Goal: Task Accomplishment & Management: Use online tool/utility

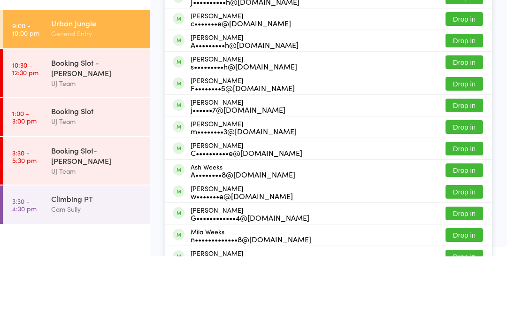
type input "W"
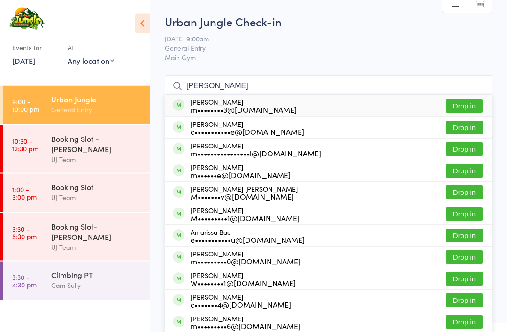
click at [343, 48] on span "General Entry" at bounding box center [321, 47] width 313 height 9
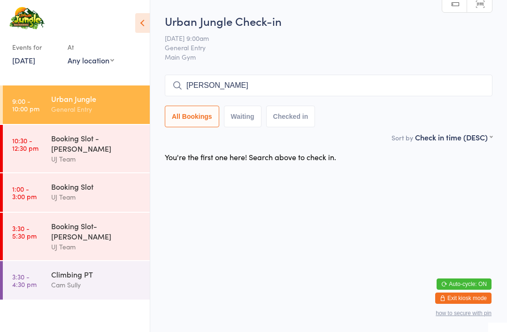
click at [294, 124] on button "Checked in" at bounding box center [290, 117] width 49 height 22
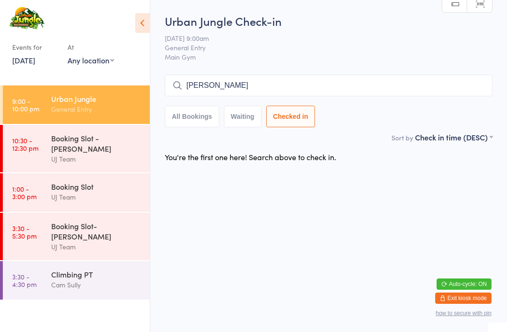
click at [291, 91] on input "[PERSON_NAME]" at bounding box center [329, 86] width 328 height 22
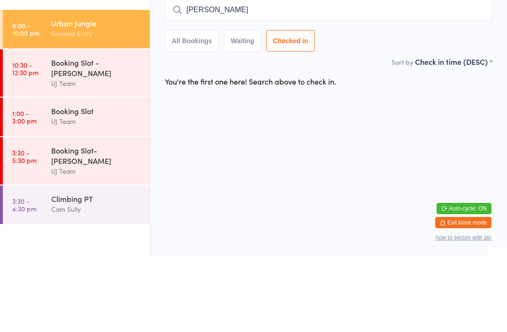
type input "[PERSON_NAME]"
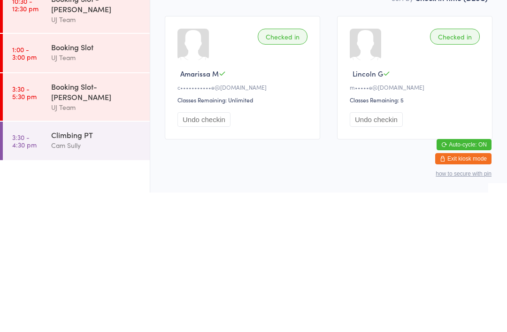
click at [374, 252] on button "Undo checkin" at bounding box center [376, 259] width 53 height 15
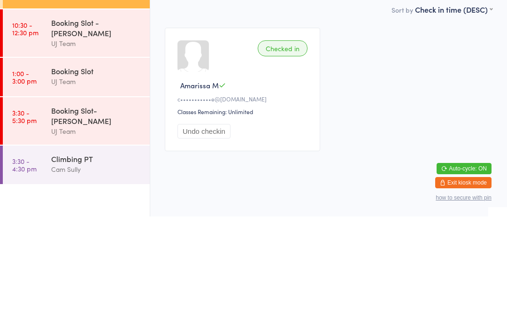
click at [208, 240] on button "Undo checkin" at bounding box center [204, 247] width 53 height 15
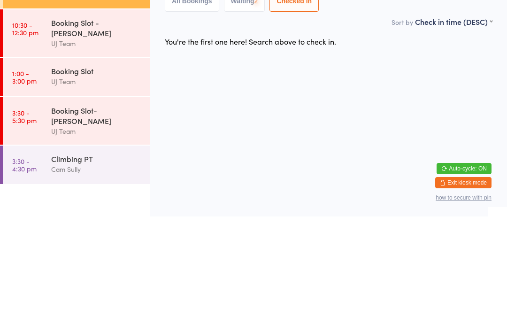
scroll to position [0, 0]
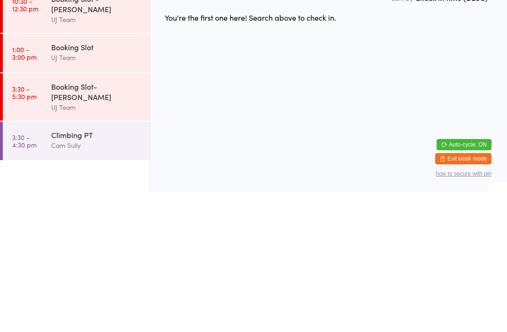
click at [223, 75] on input "search" at bounding box center [329, 86] width 328 height 22
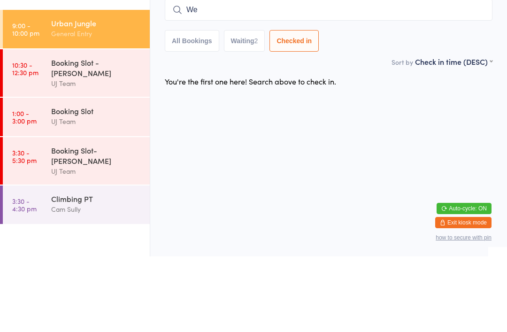
type input "Wee"
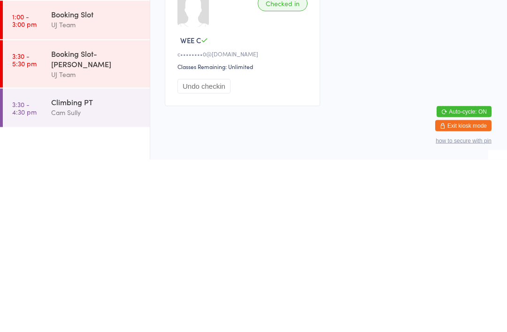
click at [212, 252] on button "Undo checkin" at bounding box center [204, 259] width 53 height 15
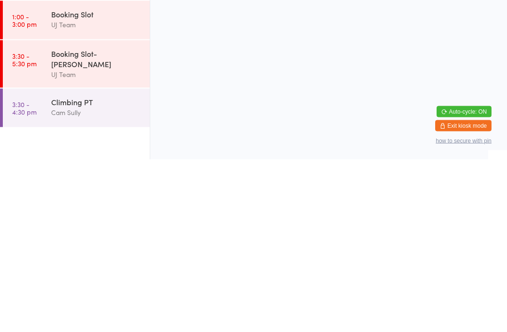
click at [31, 261] on link "3:30 - 4:30 pm Climbing PT Cam Sully" at bounding box center [76, 280] width 147 height 39
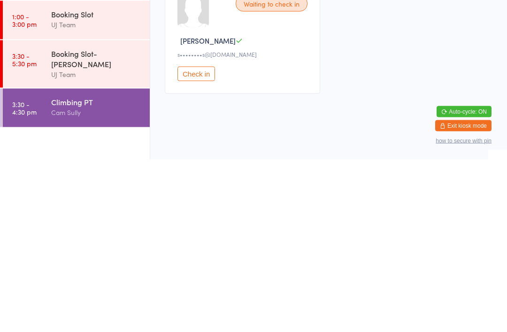
click at [35, 273] on time "3:30 - 4:30 pm" at bounding box center [24, 280] width 24 height 15
click at [111, 279] on div "Cam Sully" at bounding box center [96, 284] width 91 height 11
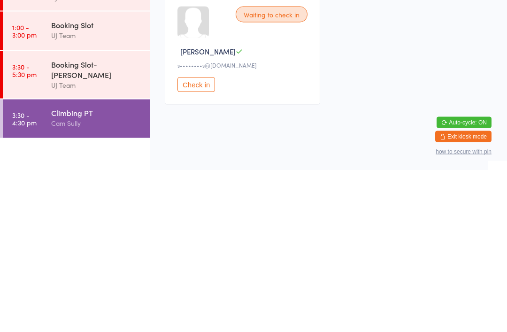
click at [90, 116] on div "Urban Jungle General Entry" at bounding box center [100, 103] width 99 height 37
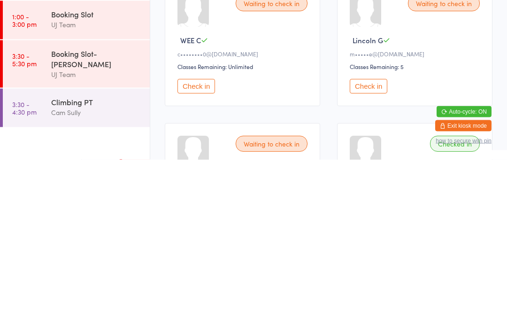
scroll to position [11, 0]
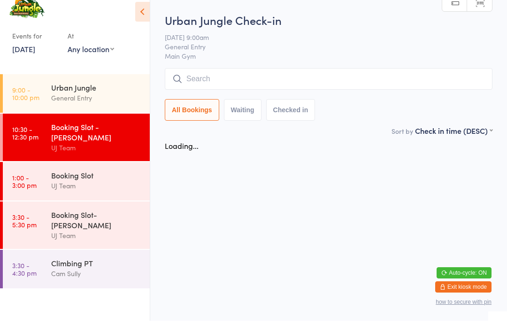
scroll to position [11, 0]
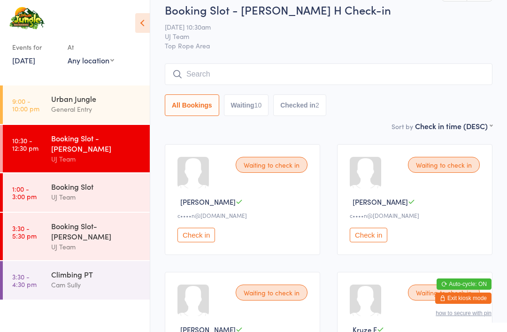
click at [91, 101] on div "Urban Jungle" at bounding box center [96, 98] width 91 height 10
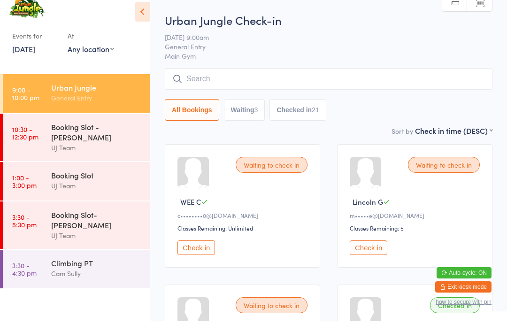
scroll to position [11, 0]
